Goal: Task Accomplishment & Management: Manage account settings

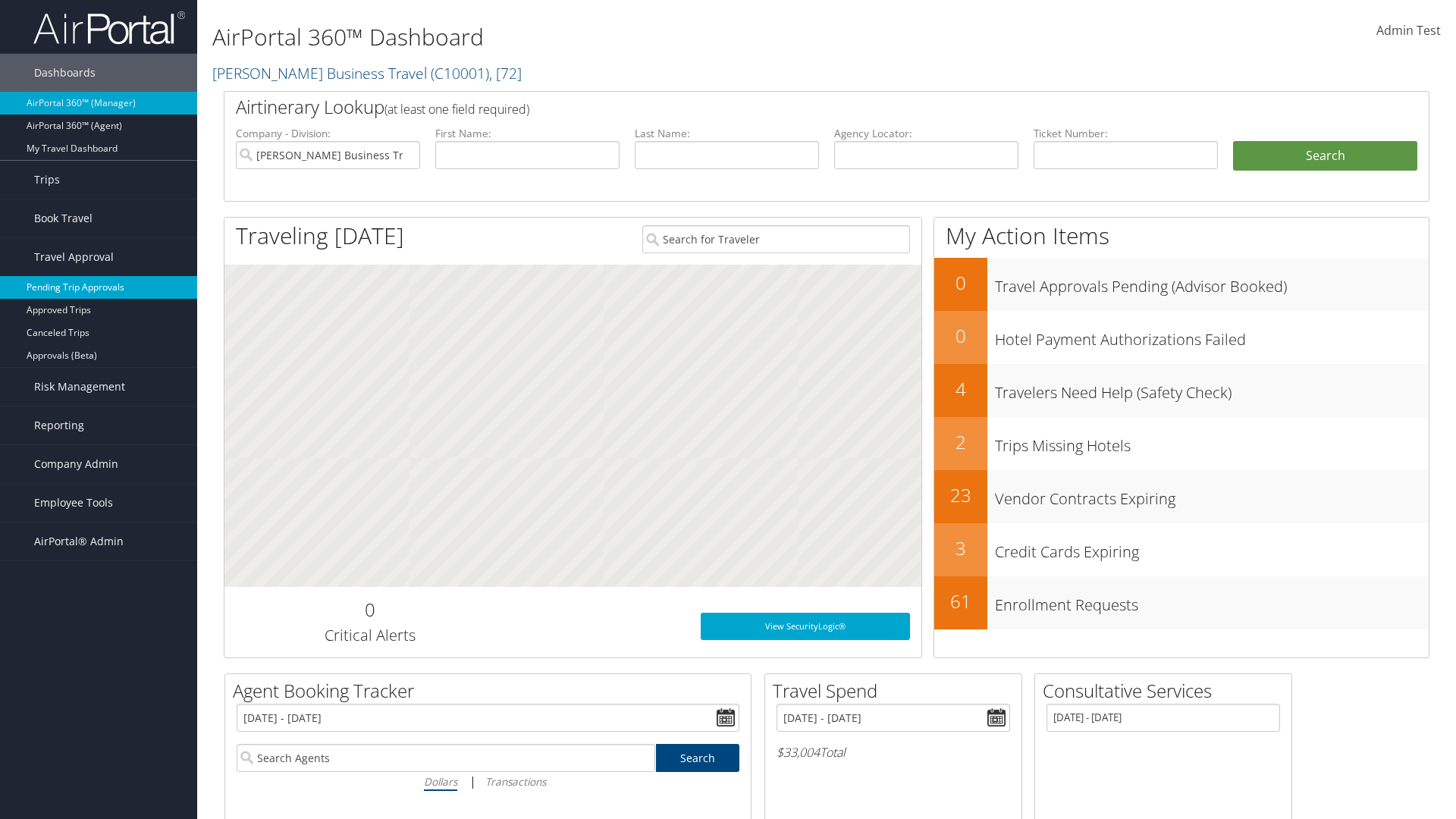
click at [99, 287] on link "Pending Trip Approvals" at bounding box center [98, 287] width 197 height 23
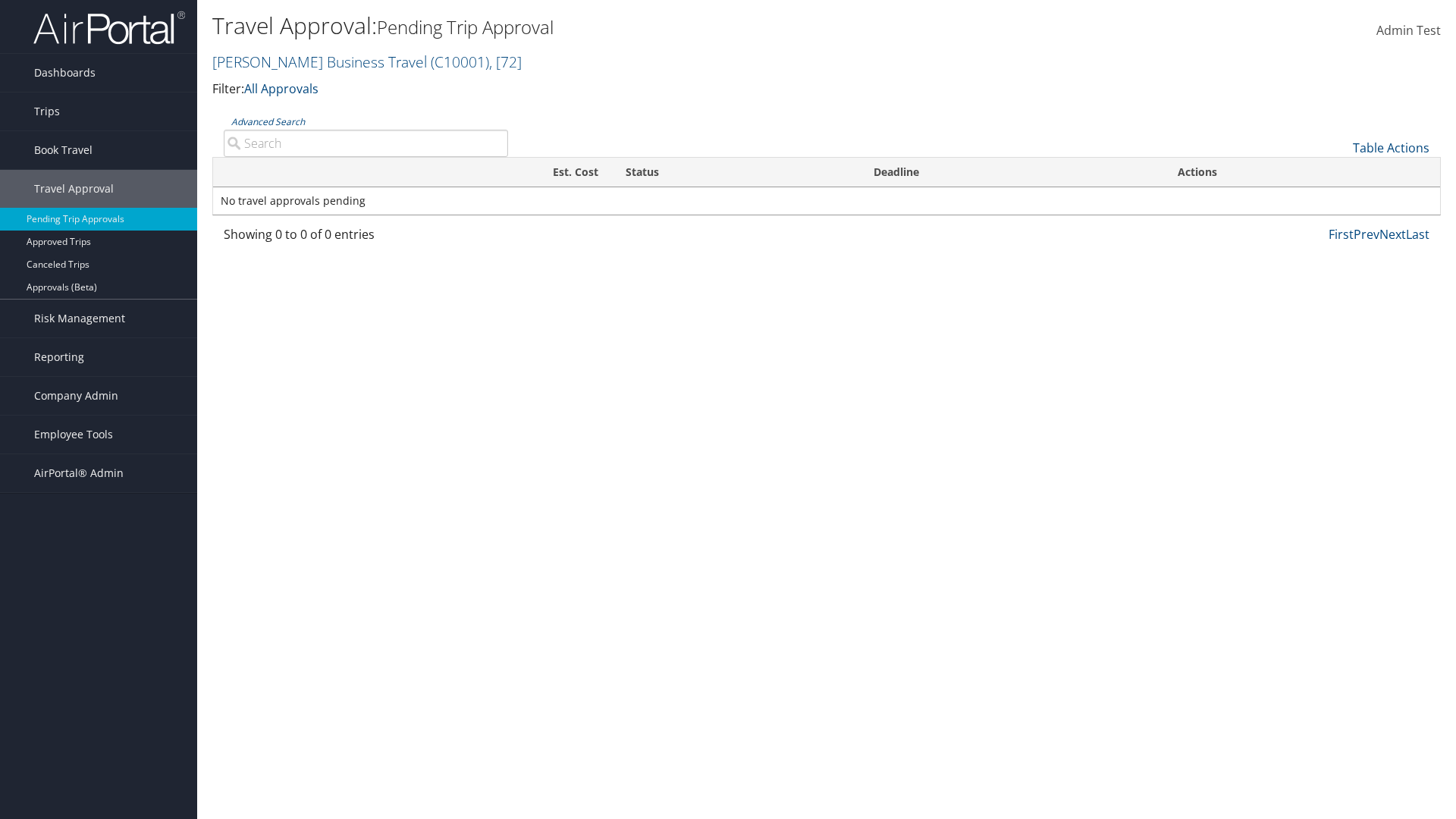
click at [267, 122] on link "Advanced Search" at bounding box center [267, 122] width 73 height 13
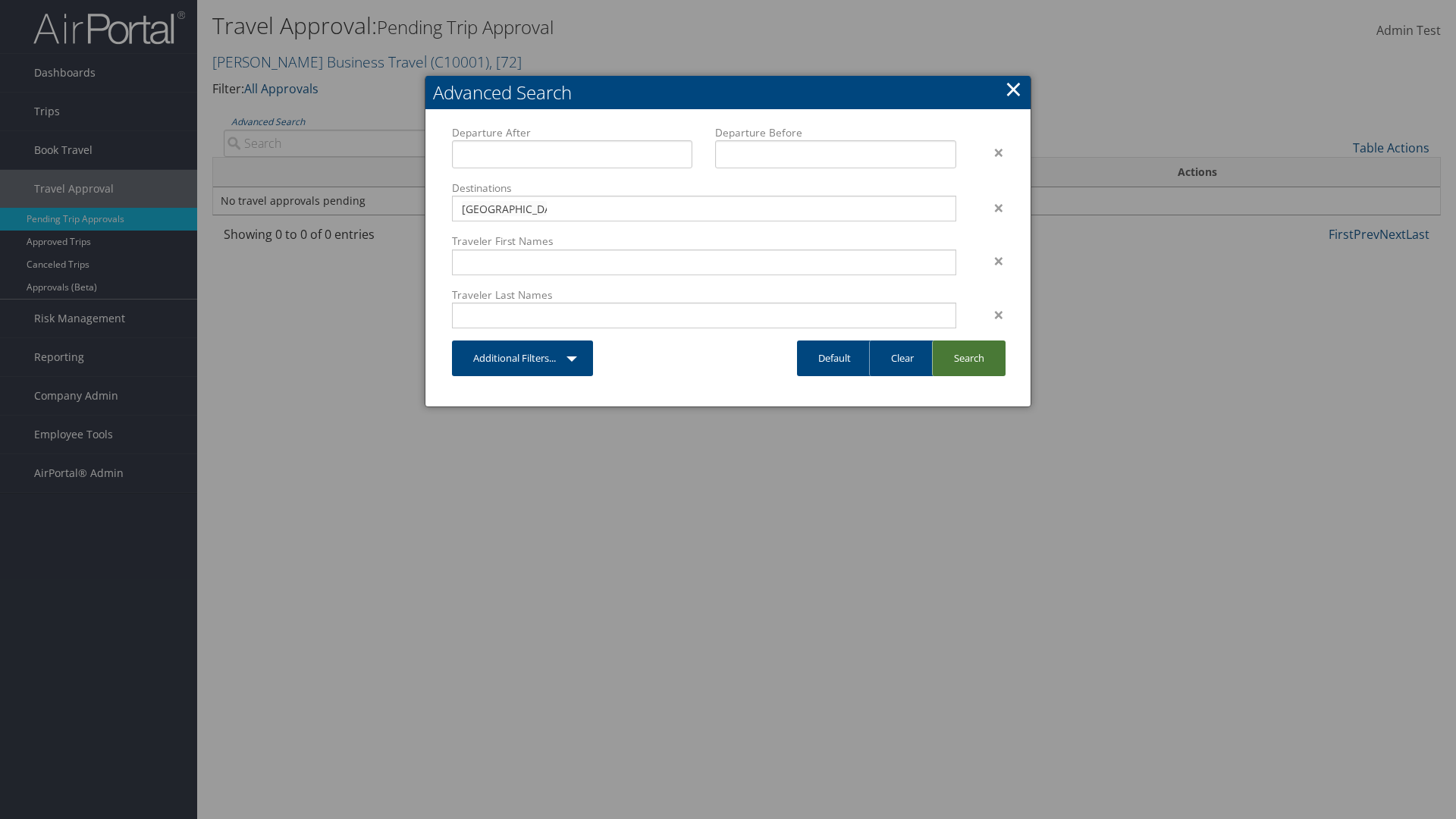
type input "[GEOGRAPHIC_DATA]"
click at [969, 358] on link "Search" at bounding box center [969, 358] width 73 height 35
type input "[GEOGRAPHIC_DATA]"
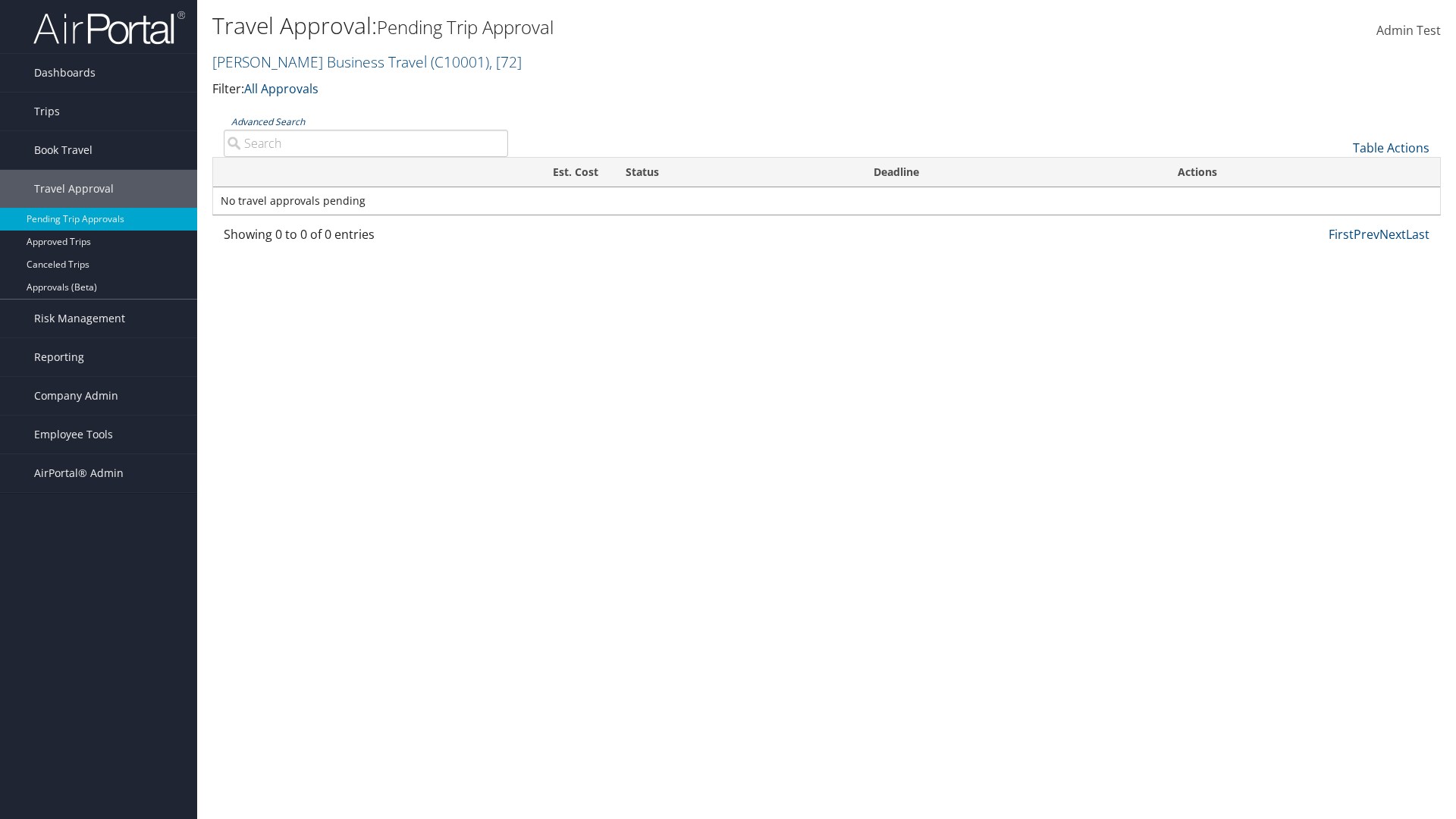
click at [267, 122] on link "Advanced Search" at bounding box center [267, 122] width 73 height 13
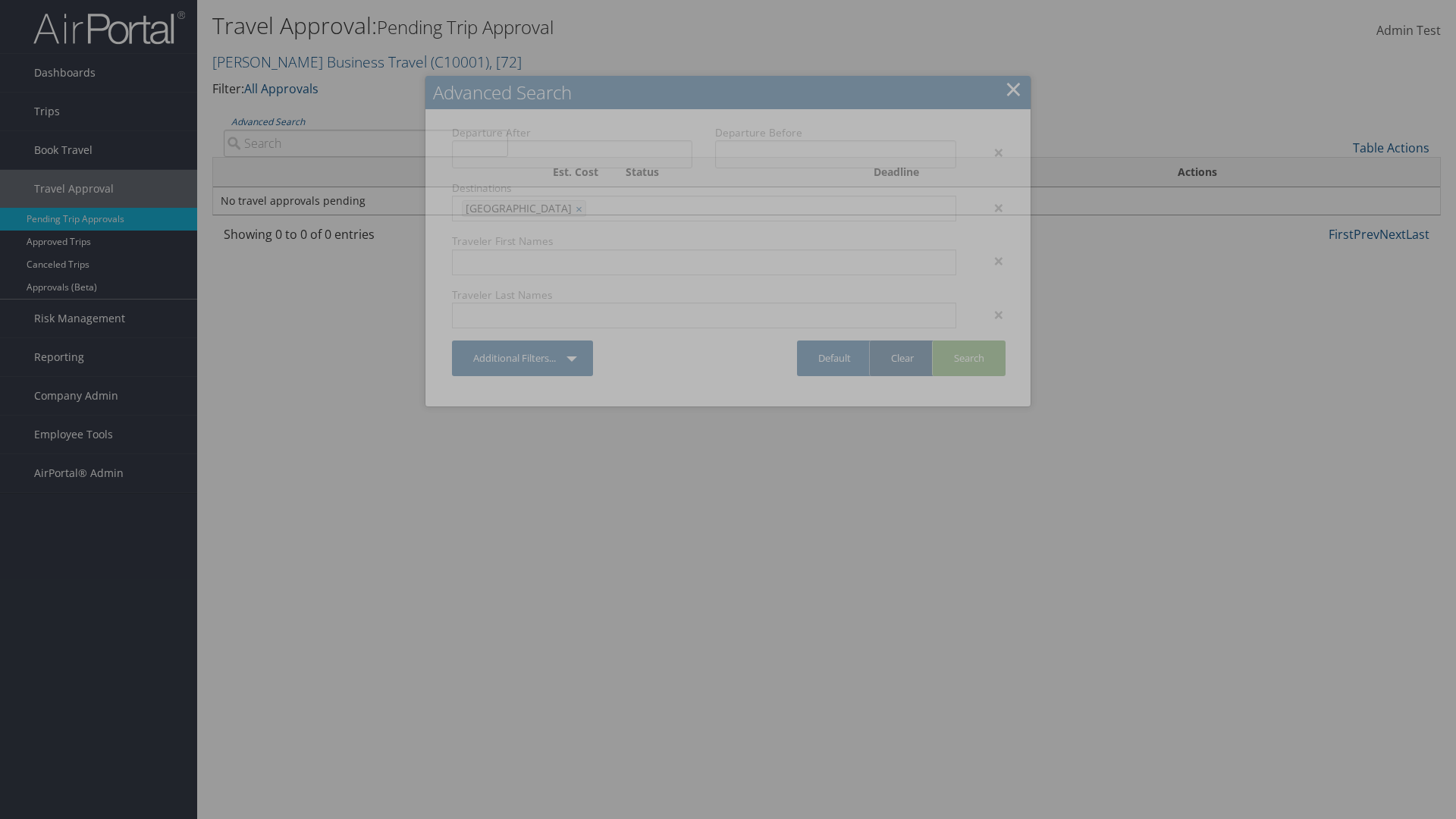
click at [902, 358] on link "Clear" at bounding box center [901, 358] width 66 height 35
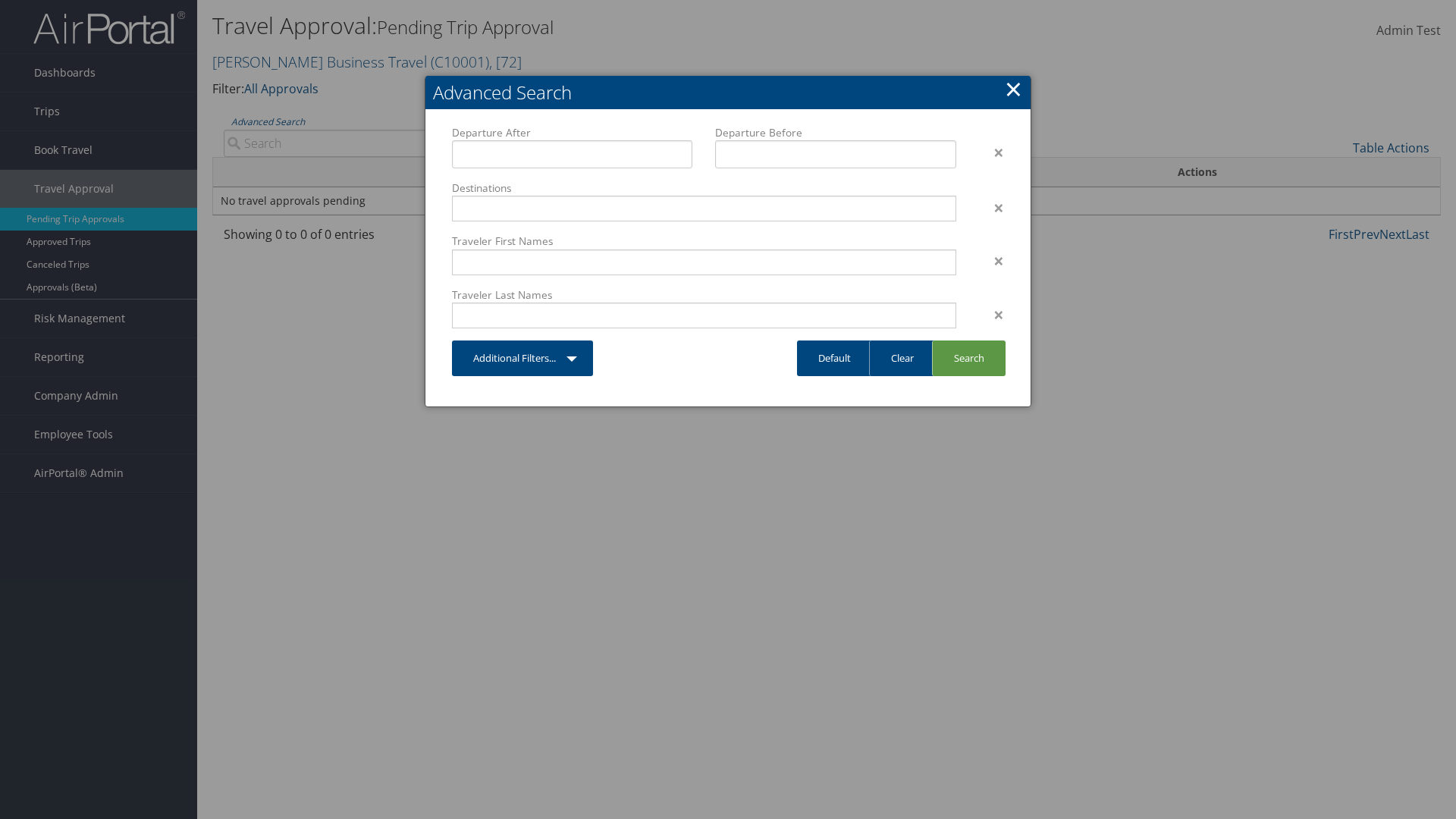
click at [1013, 88] on link "×" at bounding box center [1013, 88] width 17 height 30
